Goal: Information Seeking & Learning: Learn about a topic

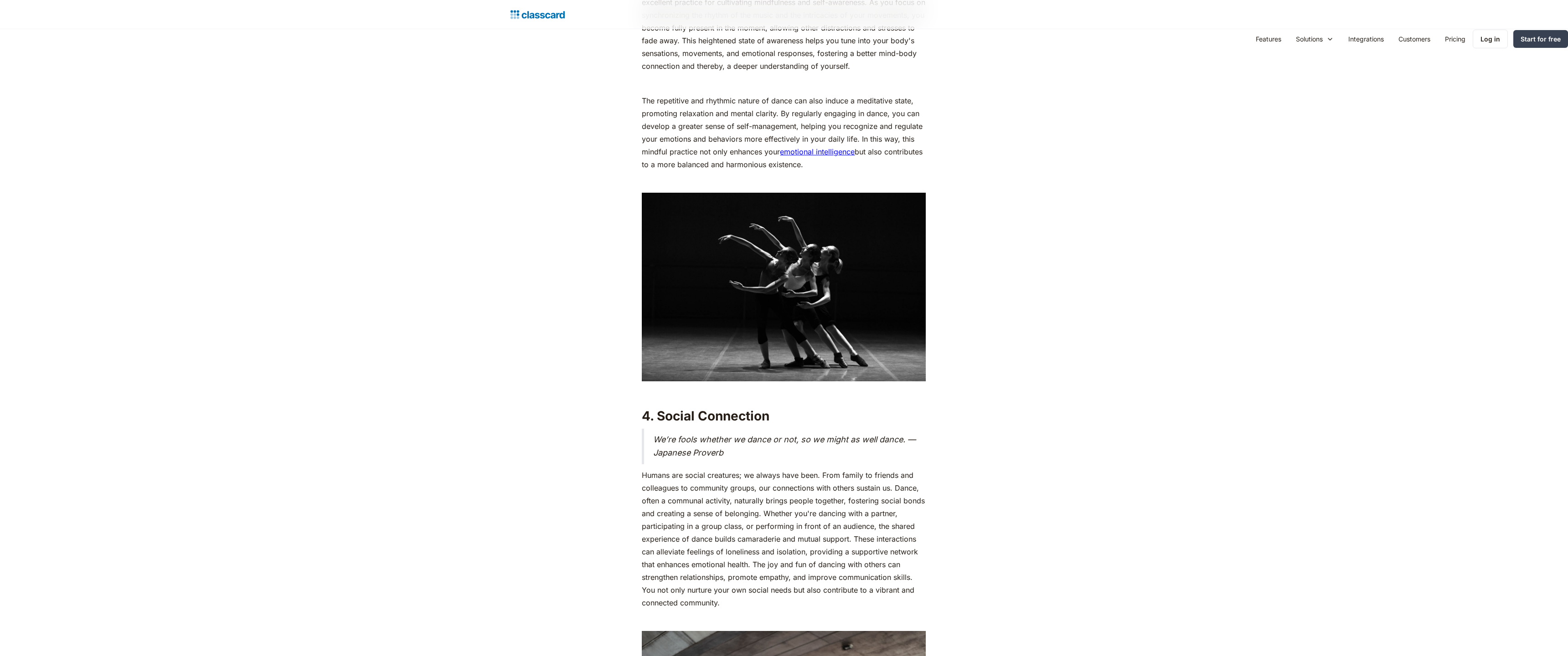
scroll to position [2634, 0]
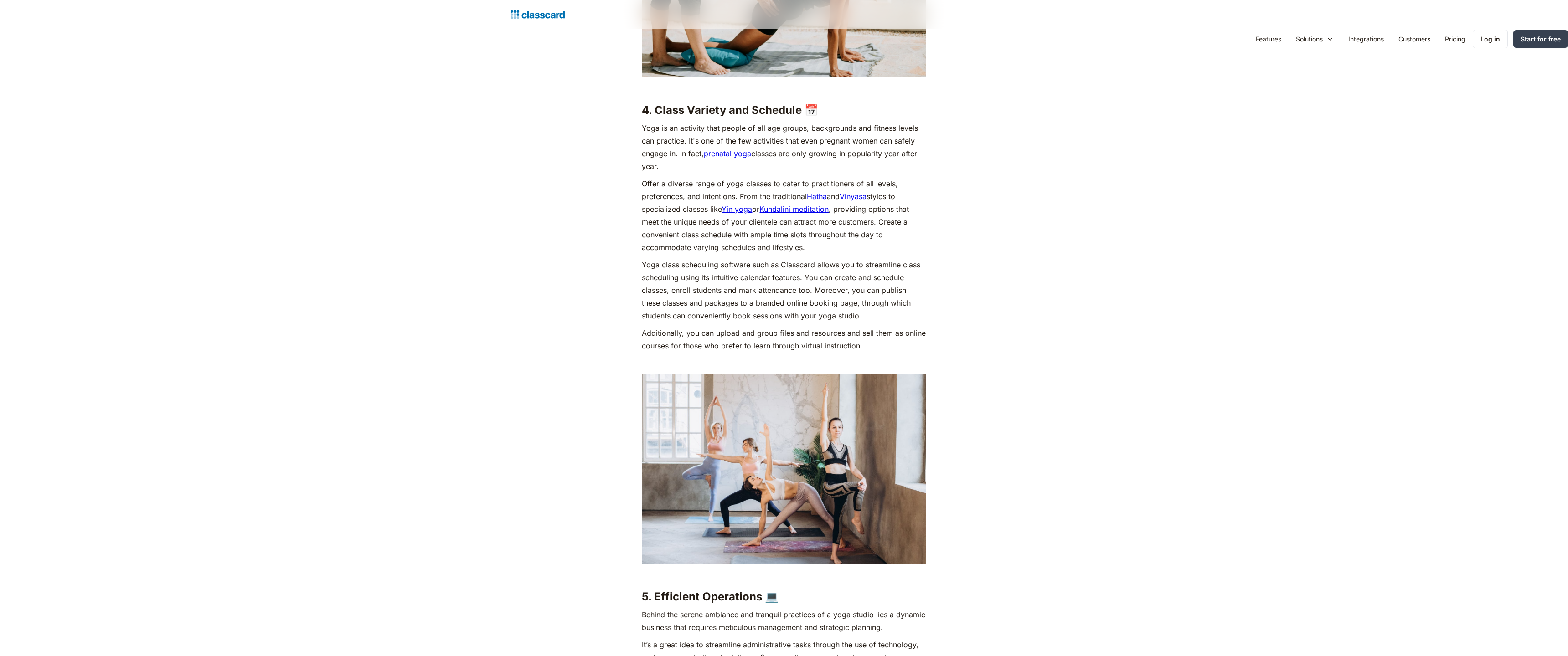
scroll to position [2460, 0]
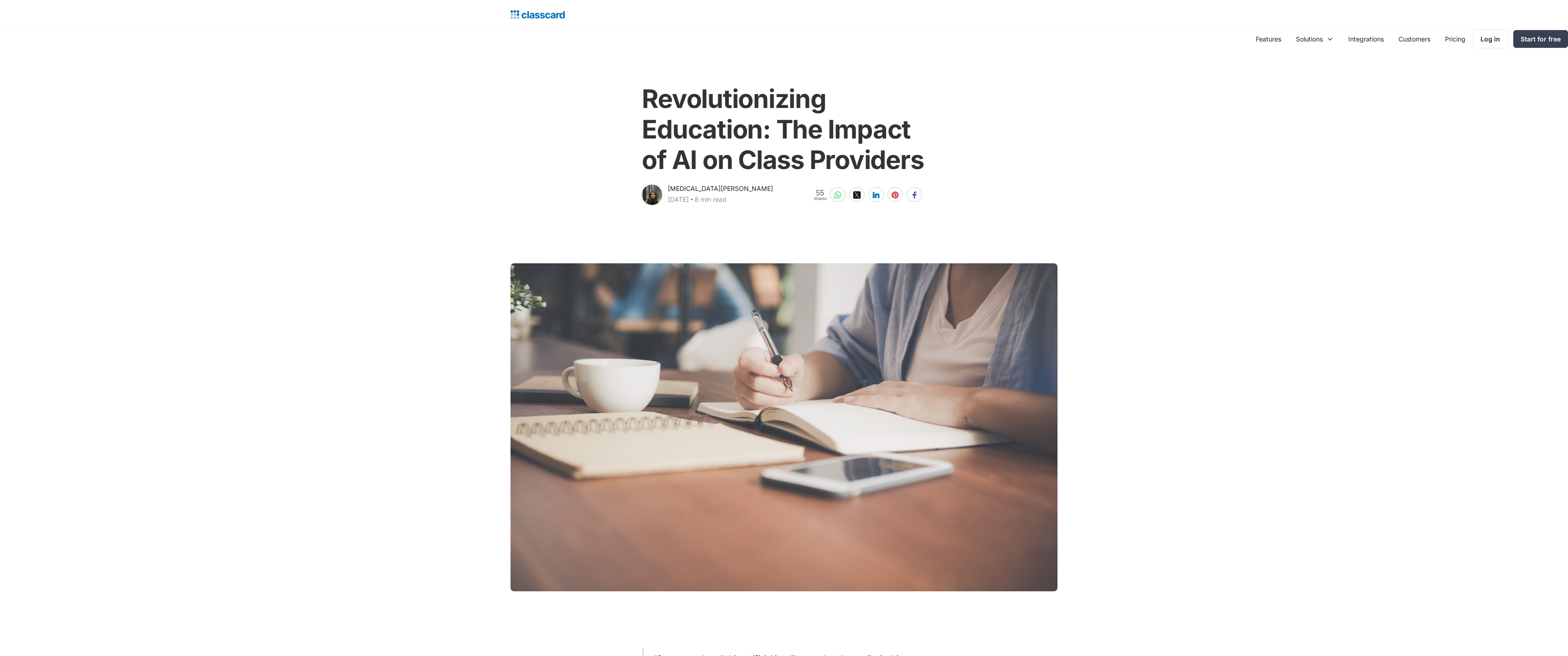
scroll to position [637, 0]
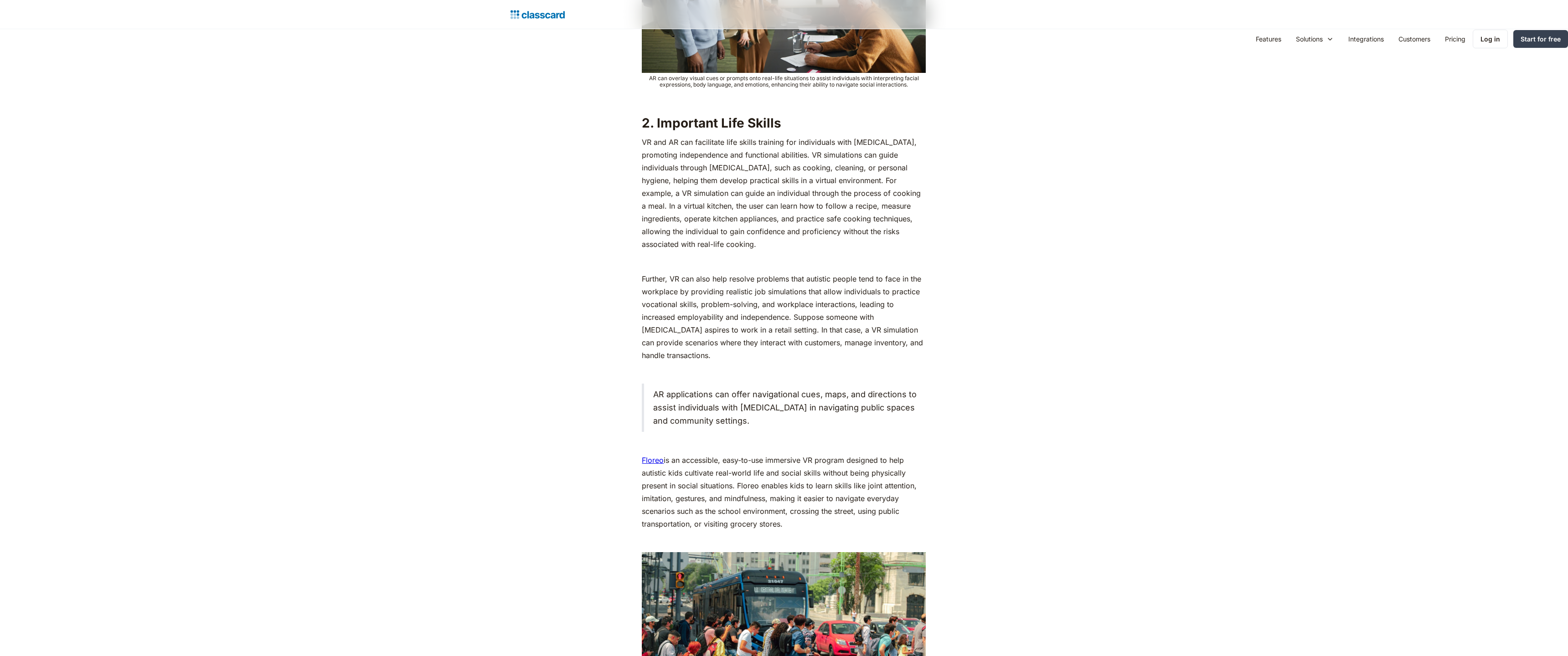
scroll to position [2991, 0]
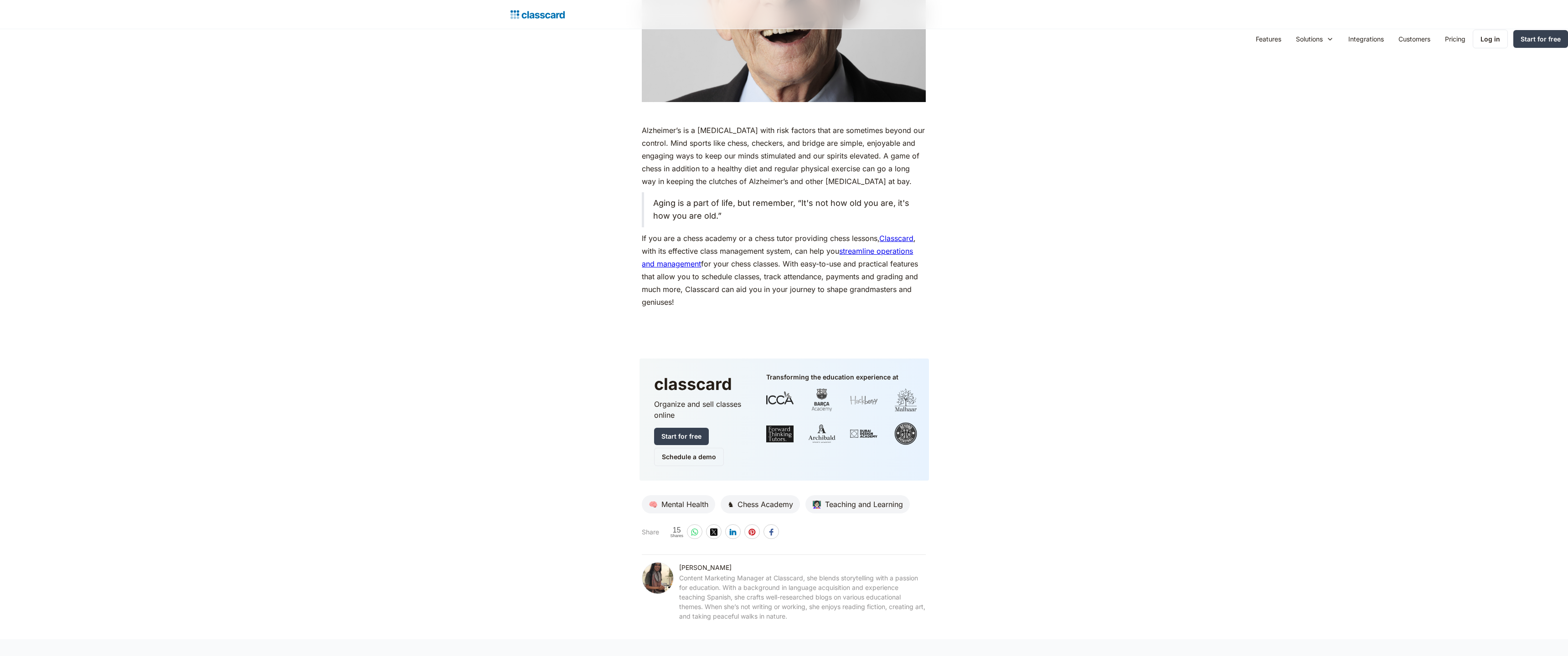
scroll to position [2991, 0]
